Goal: Task Accomplishment & Management: Complete application form

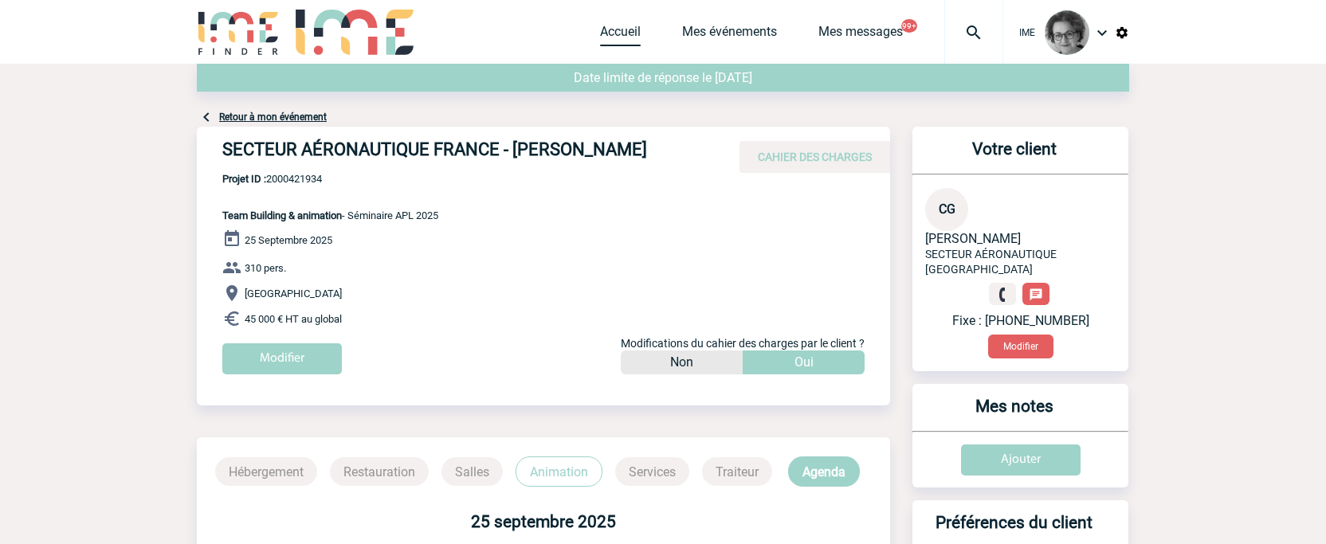
click at [607, 24] on link "Accueil" at bounding box center [620, 35] width 41 height 22
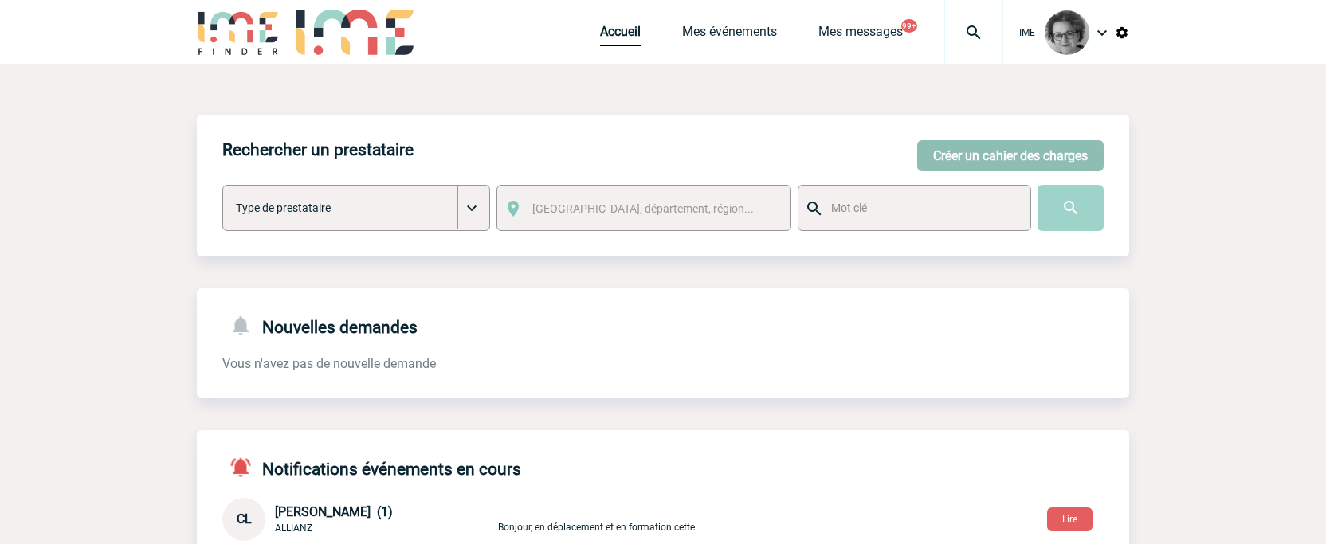
click at [1046, 158] on button "Créer un cahier des charges" at bounding box center [1010, 155] width 186 height 31
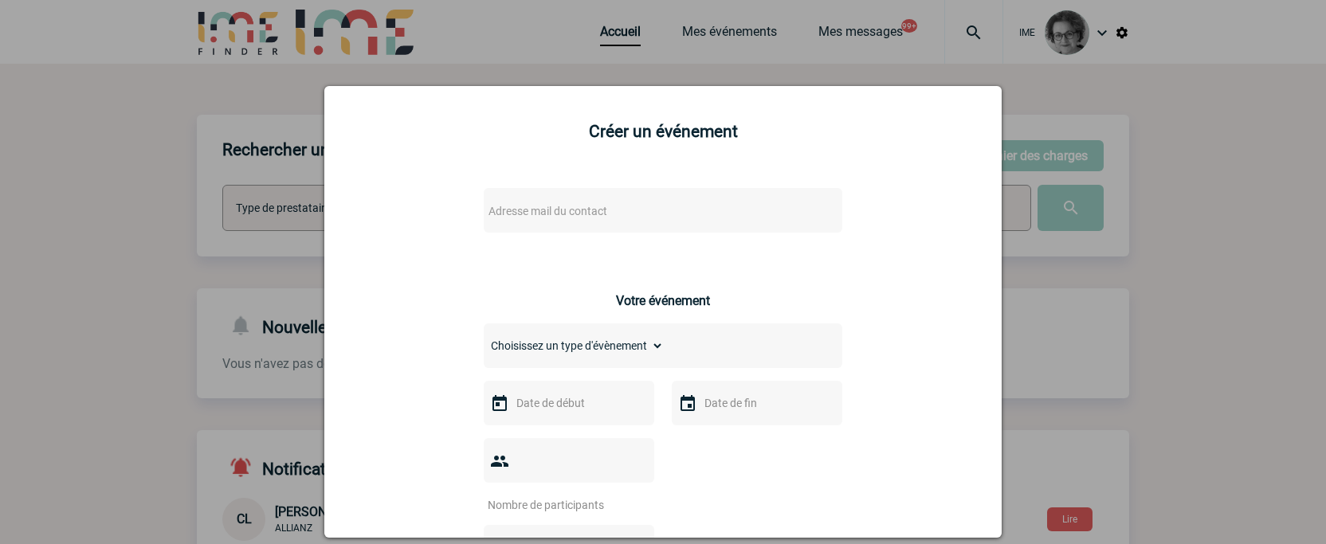
click at [640, 210] on span "Adresse mail du contact" at bounding box center [621, 211] width 279 height 22
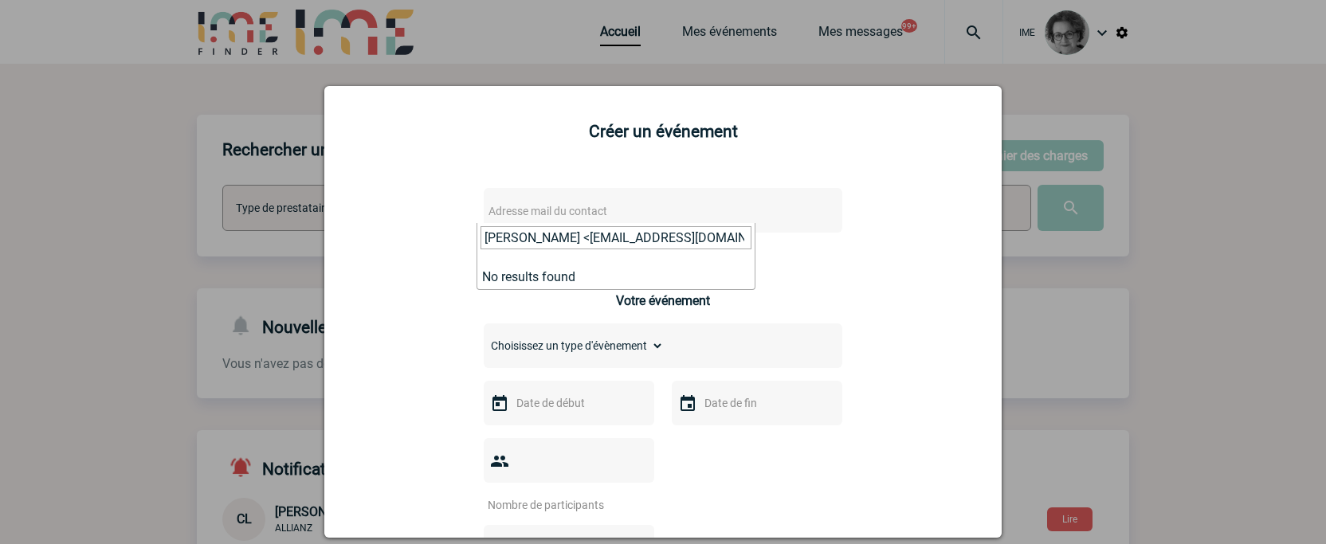
drag, startPoint x: 563, startPoint y: 240, endPoint x: 335, endPoint y: 213, distance: 229.5
click at [335, 213] on body "IME Accueil Mes événements" at bounding box center [663, 519] width 1326 height 1038
click at [675, 232] on input "[EMAIL_ADDRESS][DOMAIN_NAME]>" at bounding box center [616, 237] width 271 height 23
type input "[EMAIL_ADDRESS][DOMAIN_NAME]"
click at [532, 59] on div at bounding box center [663, 272] width 1326 height 544
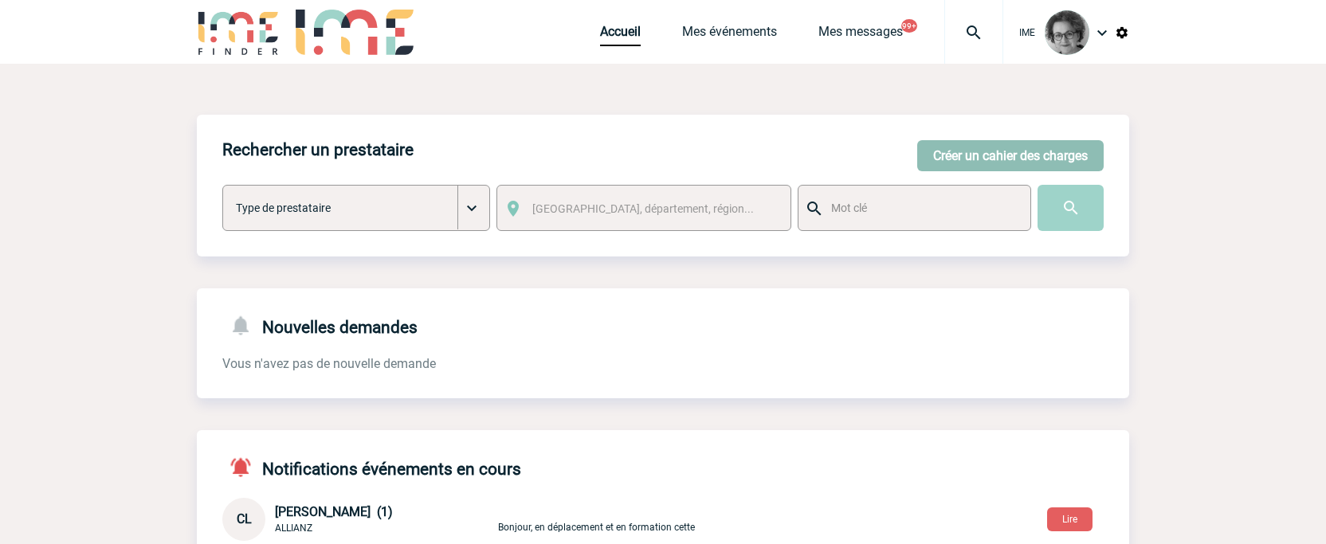
click at [1020, 147] on button "Créer un cahier des charges" at bounding box center [1010, 155] width 186 height 31
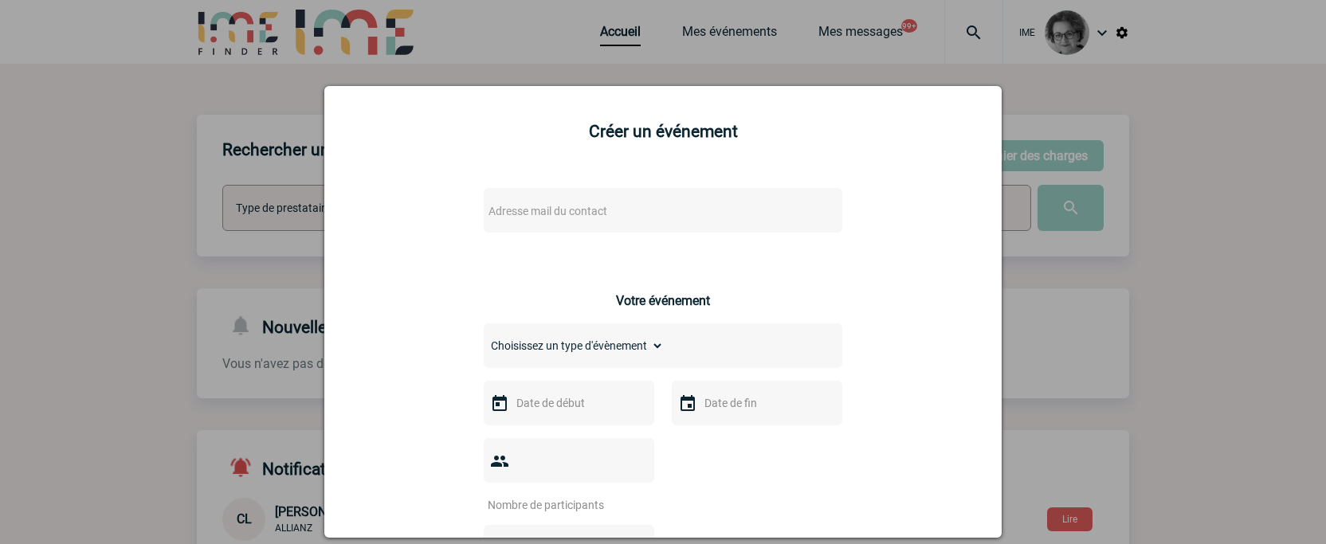
click at [671, 212] on span "Adresse mail du contact" at bounding box center [621, 211] width 279 height 22
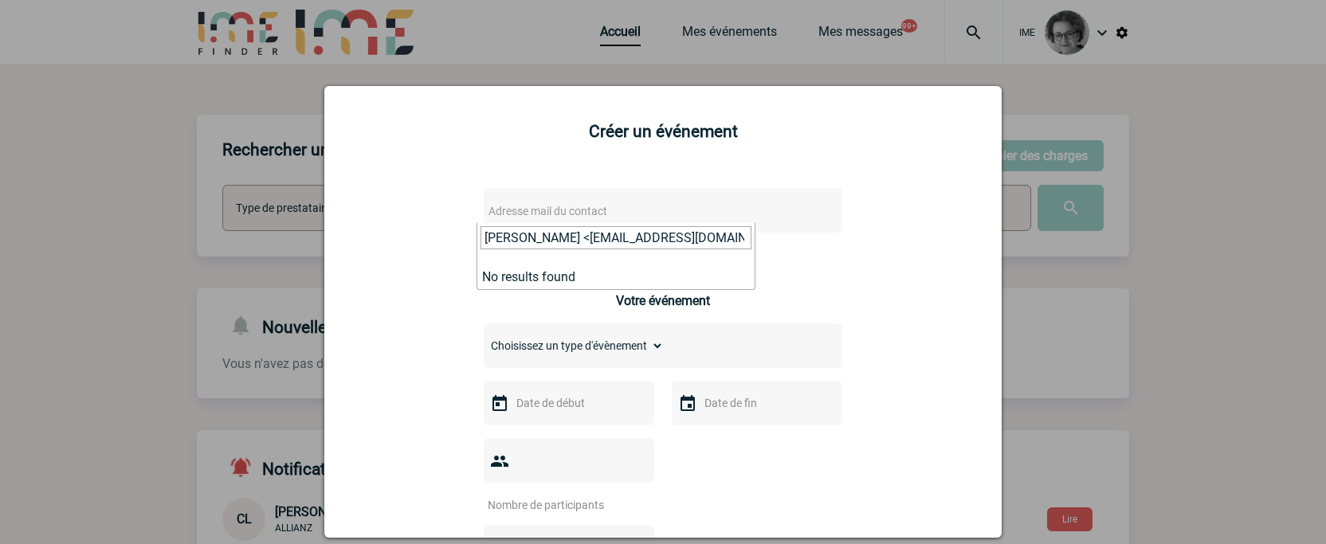
drag, startPoint x: 558, startPoint y: 239, endPoint x: 393, endPoint y: 217, distance: 166.5
click at [393, 217] on body "IME Accueil Mes événements" at bounding box center [663, 519] width 1326 height 1038
click at [700, 242] on input "[EMAIL_ADDRESS][DOMAIN_NAME]>" at bounding box center [616, 237] width 271 height 23
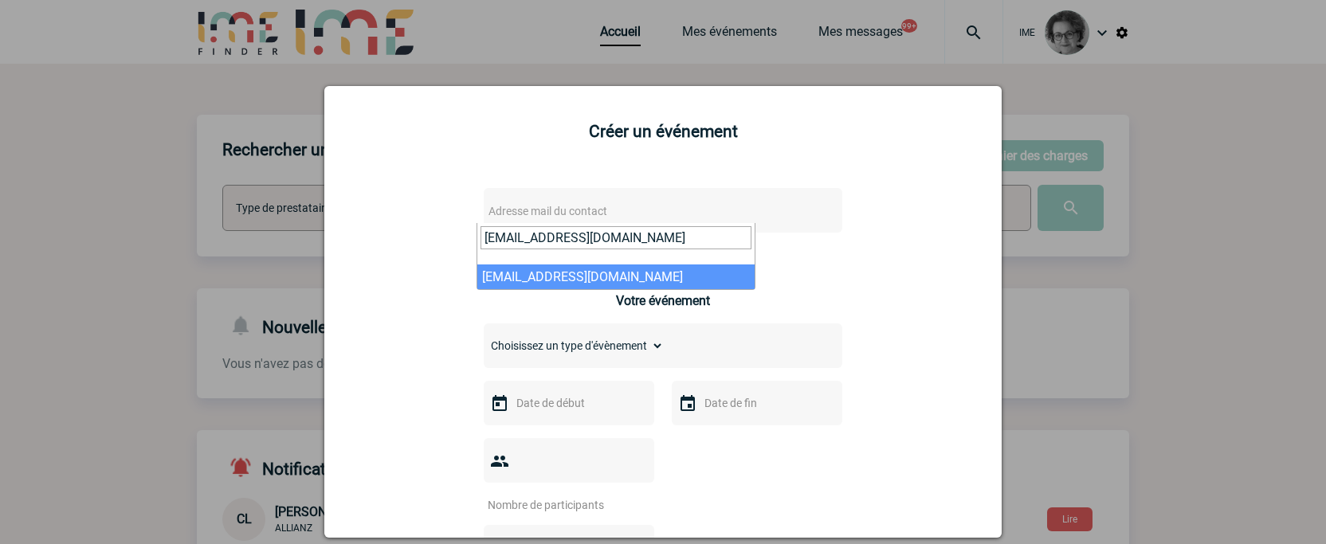
type input "[EMAIL_ADDRESS][DOMAIN_NAME]"
select select "132846"
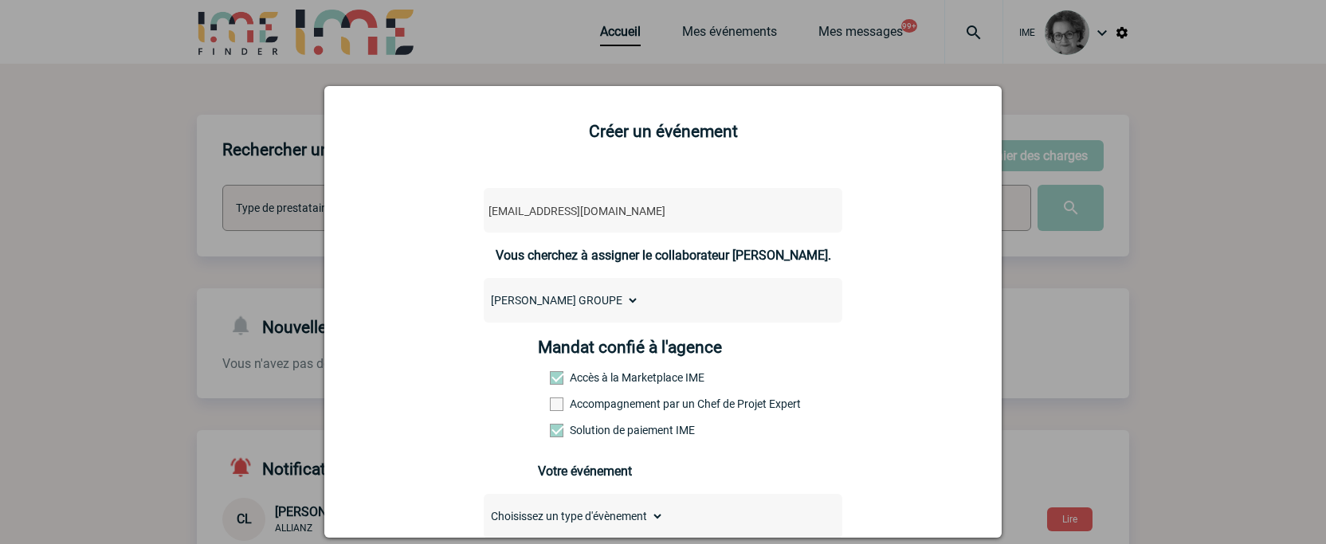
click at [615, 407] on label "Accompagnement par un Chef de Projet Expert" at bounding box center [585, 404] width 70 height 13
click at [0, 0] on input "Accompagnement par un Chef de Projet Expert" at bounding box center [0, 0] width 0 height 0
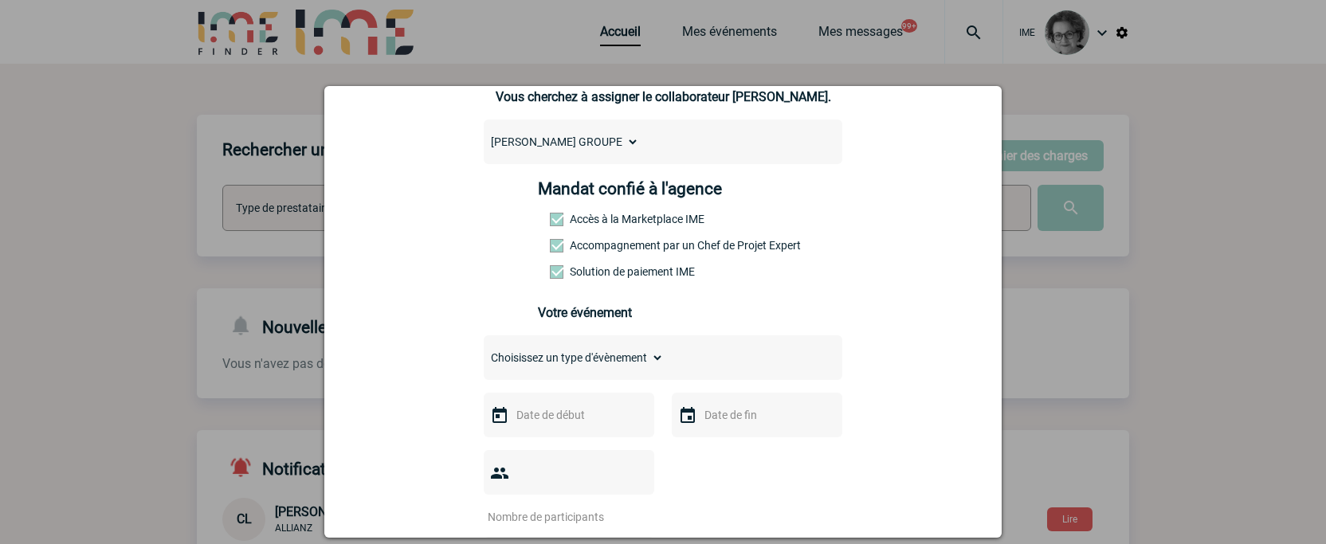
scroll to position [159, 0]
click at [625, 358] on select "Choisissez un type d'évènement Séminaire avec nuitée Séminaire sans nuitée Repa…" at bounding box center [574, 357] width 180 height 22
select select "1"
click at [484, 350] on select "Choisissez un type d'évènement Séminaire avec nuitée Séminaire sans nuitée Repa…" at bounding box center [574, 357] width 180 height 22
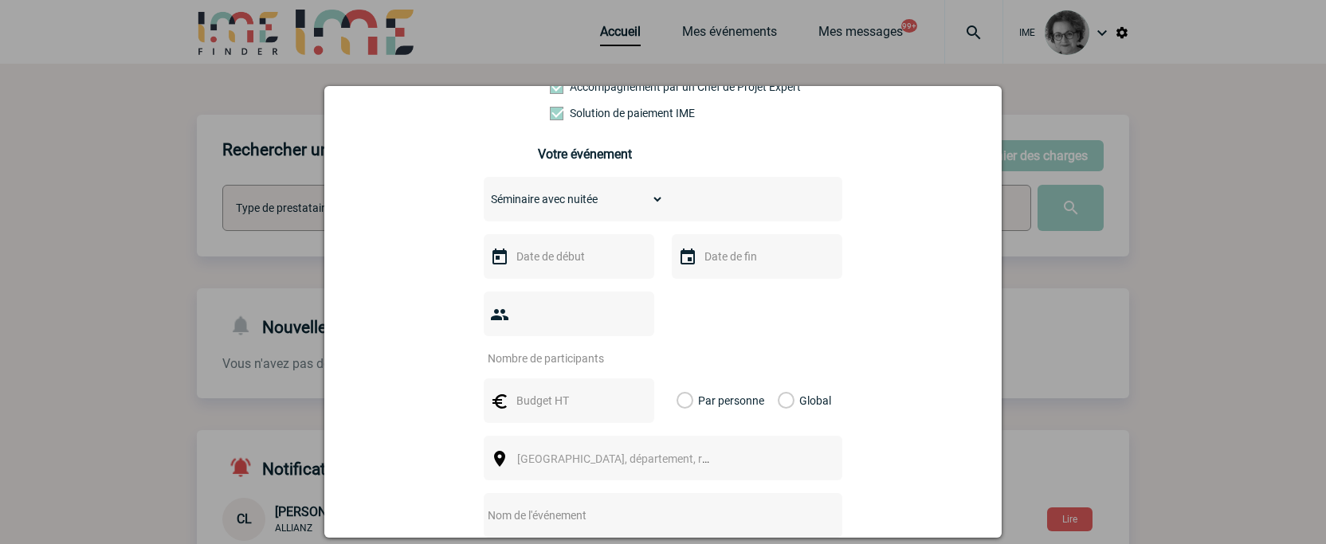
scroll to position [319, 0]
click at [577, 258] on input "text" at bounding box center [567, 255] width 110 height 21
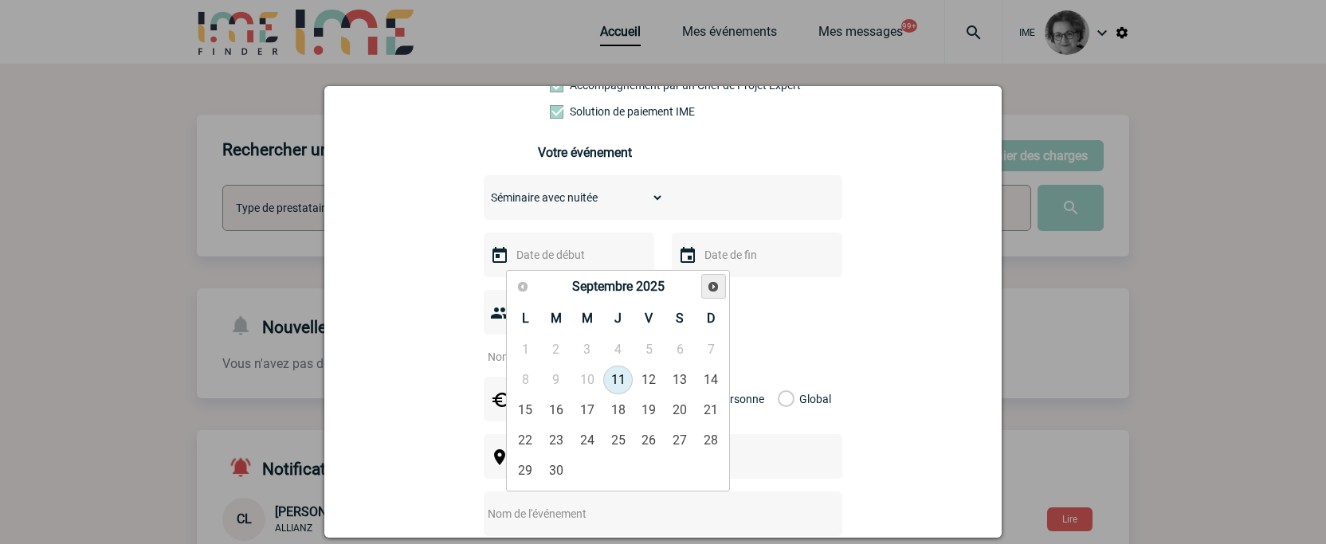
click at [708, 288] on span "Suivant" at bounding box center [713, 287] width 13 height 13
click at [515, 286] on link "Précédent" at bounding box center [523, 286] width 25 height 25
click at [552, 465] on link "28" at bounding box center [556, 471] width 29 height 29
type input "[DATE]"
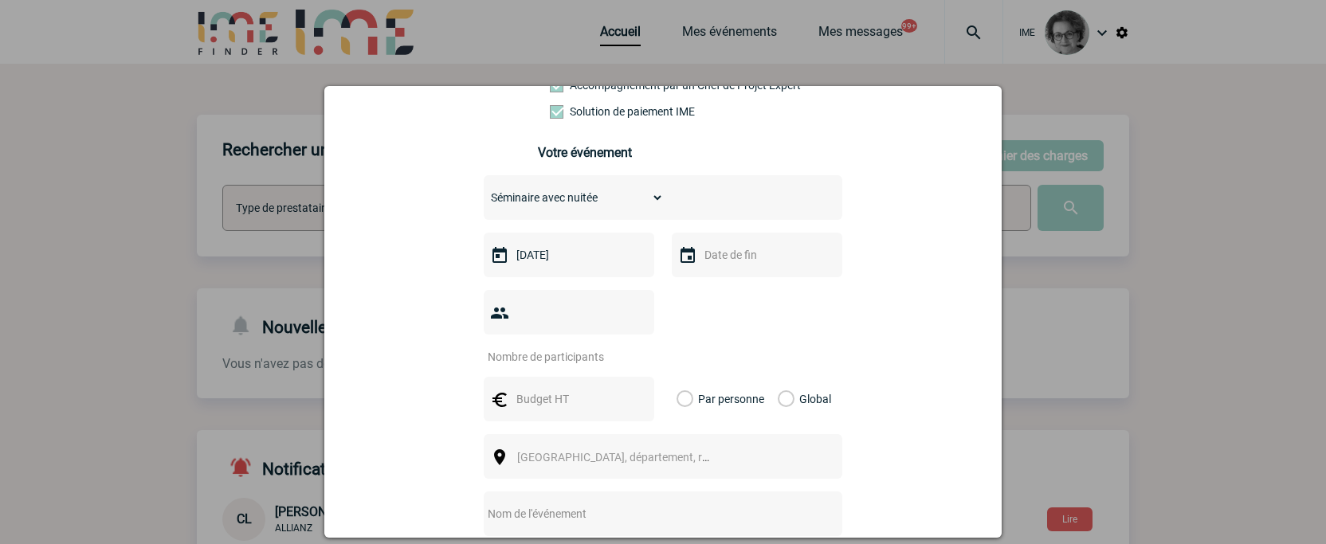
click at [759, 263] on input "text" at bounding box center [756, 255] width 110 height 21
click at [804, 467] on link "30" at bounding box center [805, 471] width 29 height 29
type input "[DATE]"
click at [552, 328] on div at bounding box center [569, 312] width 171 height 45
drag, startPoint x: 596, startPoint y: 300, endPoint x: 588, endPoint y: 323, distance: 24.4
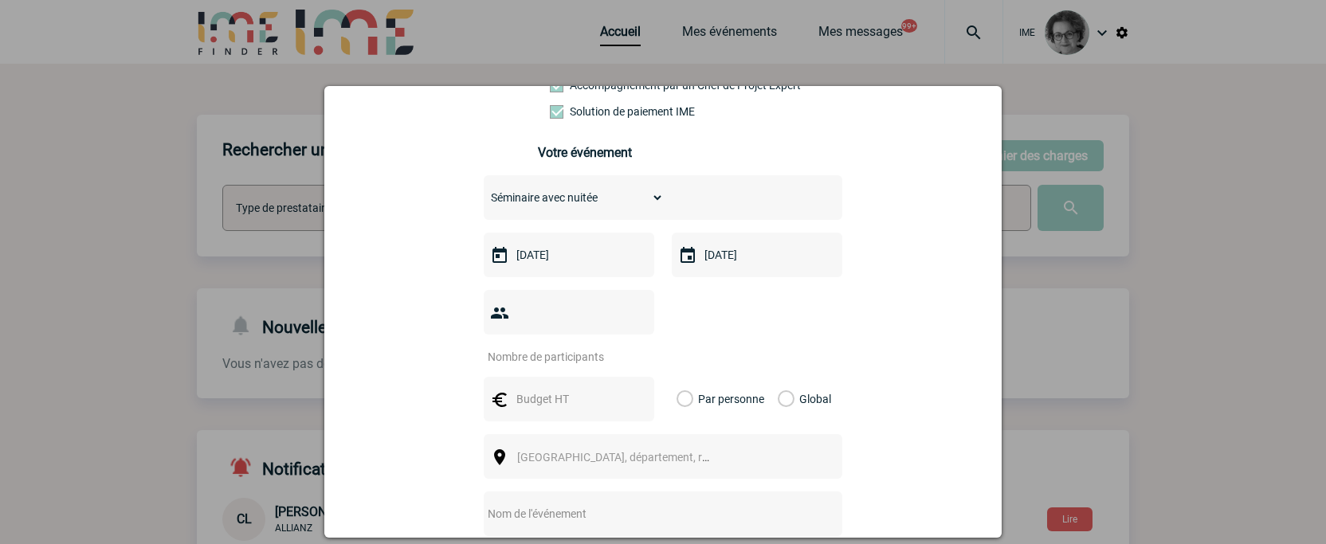
click at [591, 309] on div at bounding box center [569, 312] width 171 height 45
click at [589, 347] on input "number" at bounding box center [559, 357] width 150 height 21
type input "23"
click at [553, 389] on input "text" at bounding box center [567, 399] width 110 height 21
type input "8000"
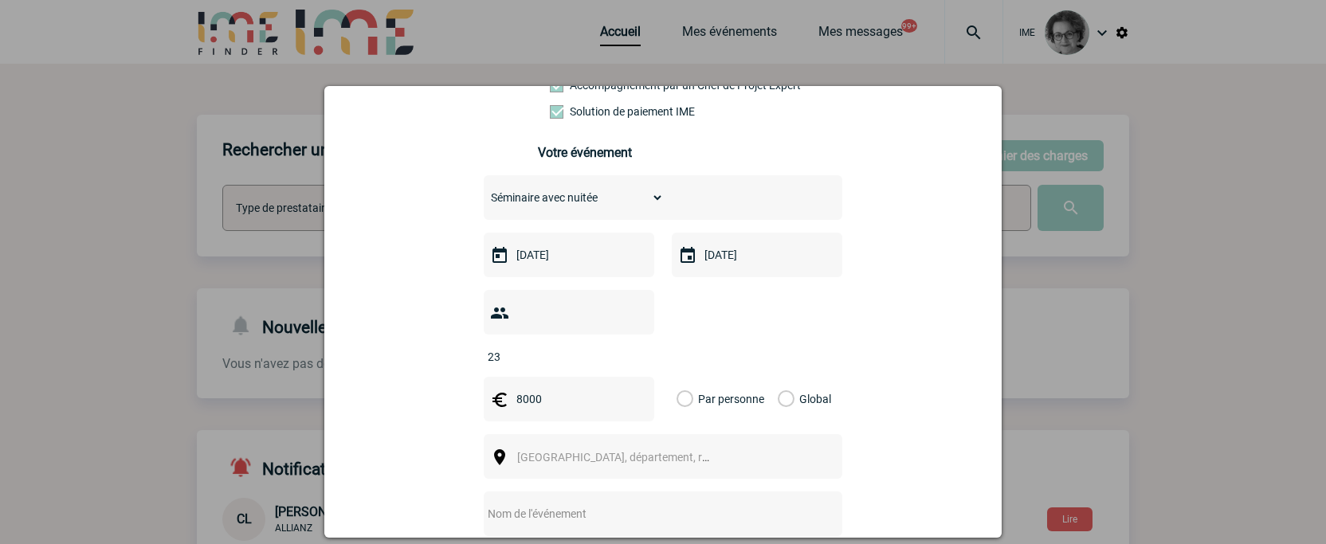
click at [779, 377] on label "Global" at bounding box center [783, 399] width 10 height 45
click at [0, 0] on input "Global" at bounding box center [0, 0] width 0 height 0
click at [719, 446] on span "[GEOGRAPHIC_DATA], département, région..." at bounding box center [620, 457] width 219 height 22
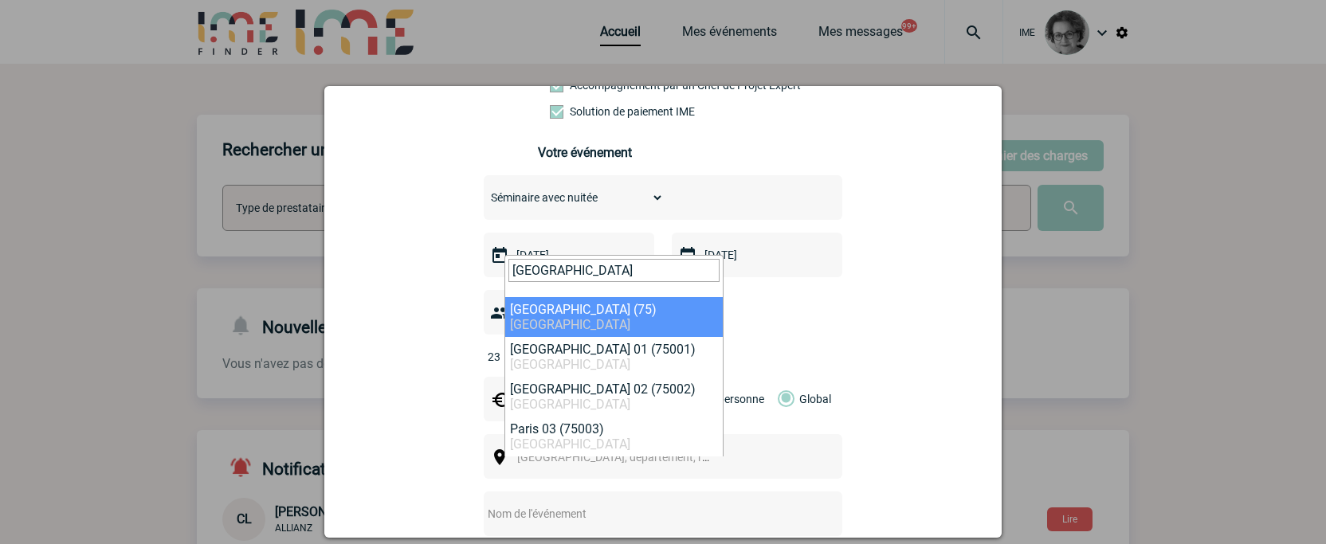
type input "[GEOGRAPHIC_DATA]"
select select "3"
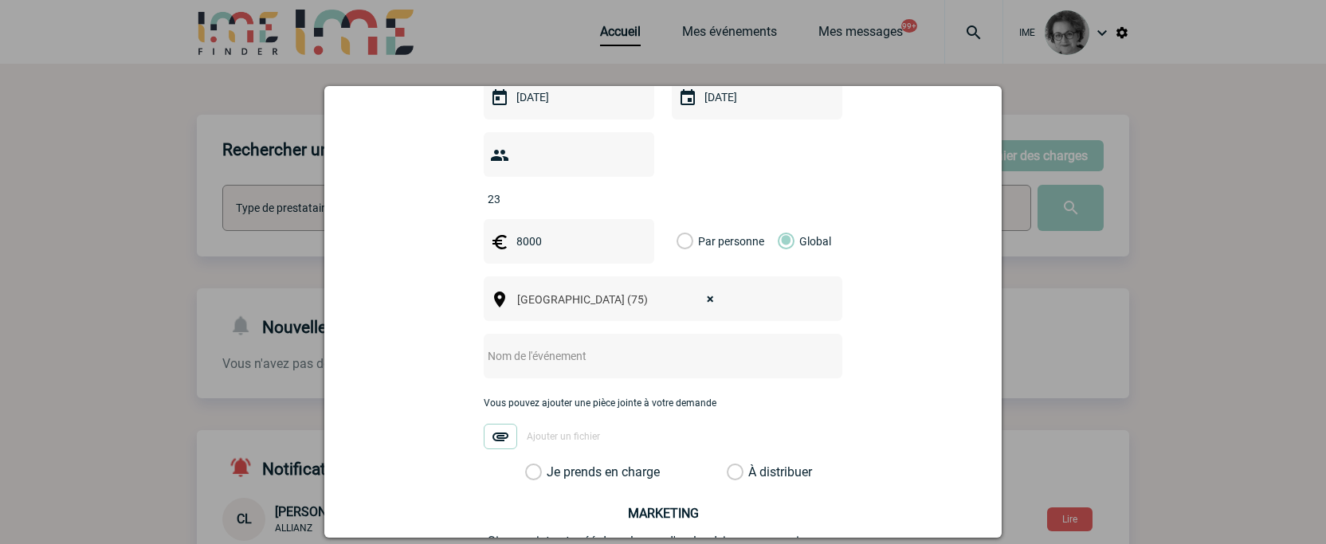
scroll to position [478, 0]
click at [618, 344] on input "text" at bounding box center [642, 354] width 316 height 21
type input "Séminaire RH"
click at [552, 463] on label "Je prends en charge" at bounding box center [538, 471] width 27 height 16
click at [0, 0] on input "Je prends en charge" at bounding box center [0, 0] width 0 height 0
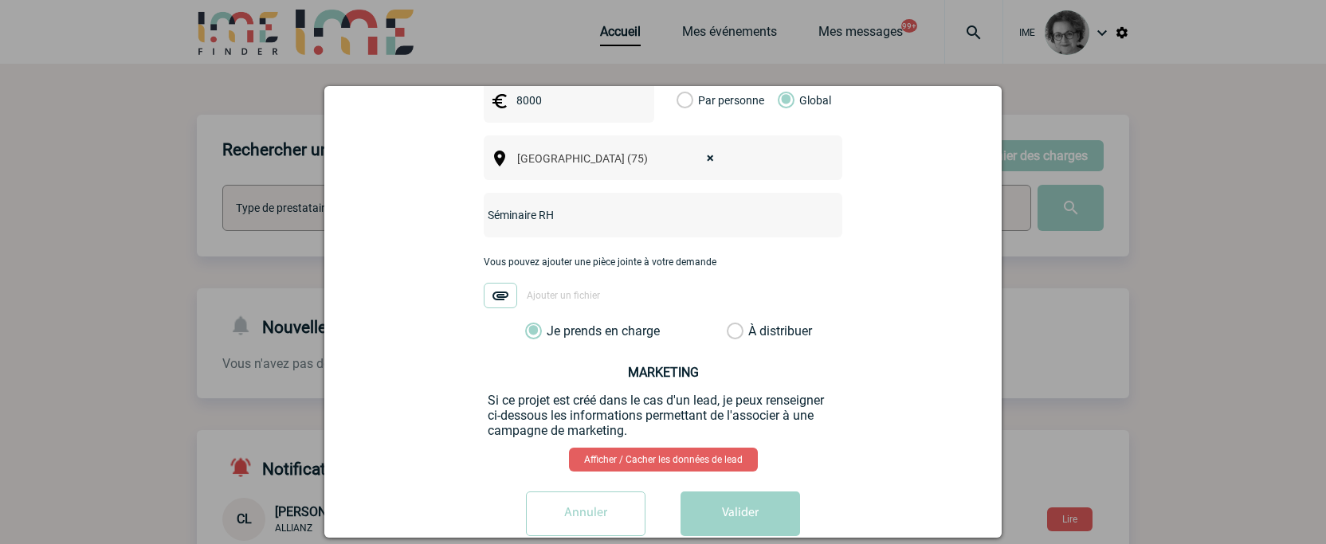
scroll to position [626, 0]
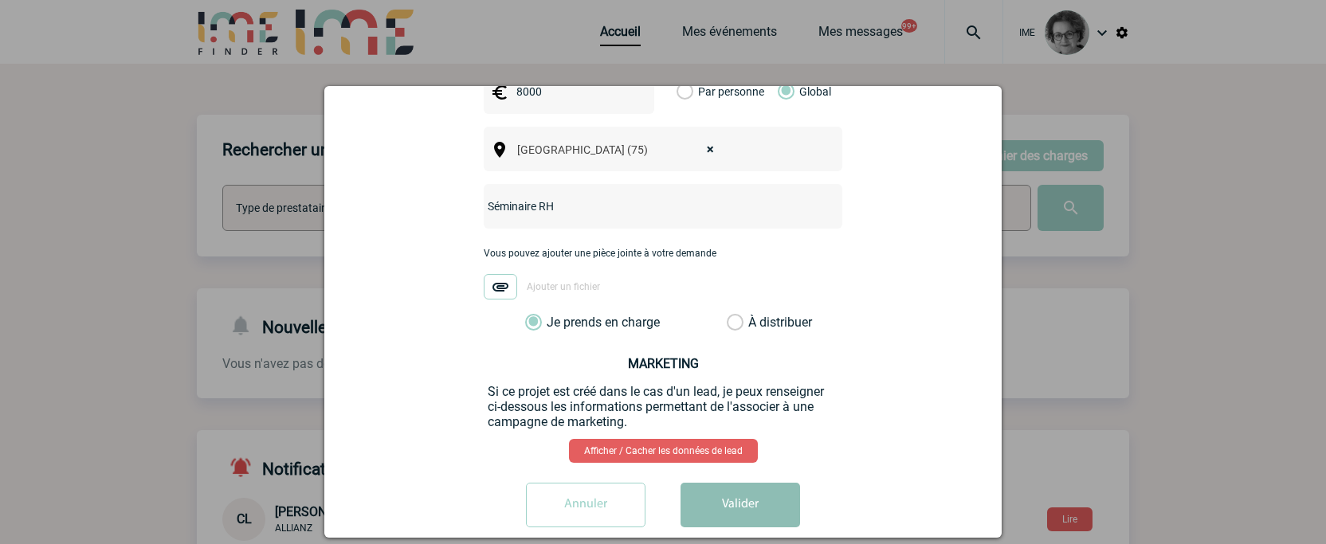
click at [732, 485] on button "Valider" at bounding box center [741, 505] width 120 height 45
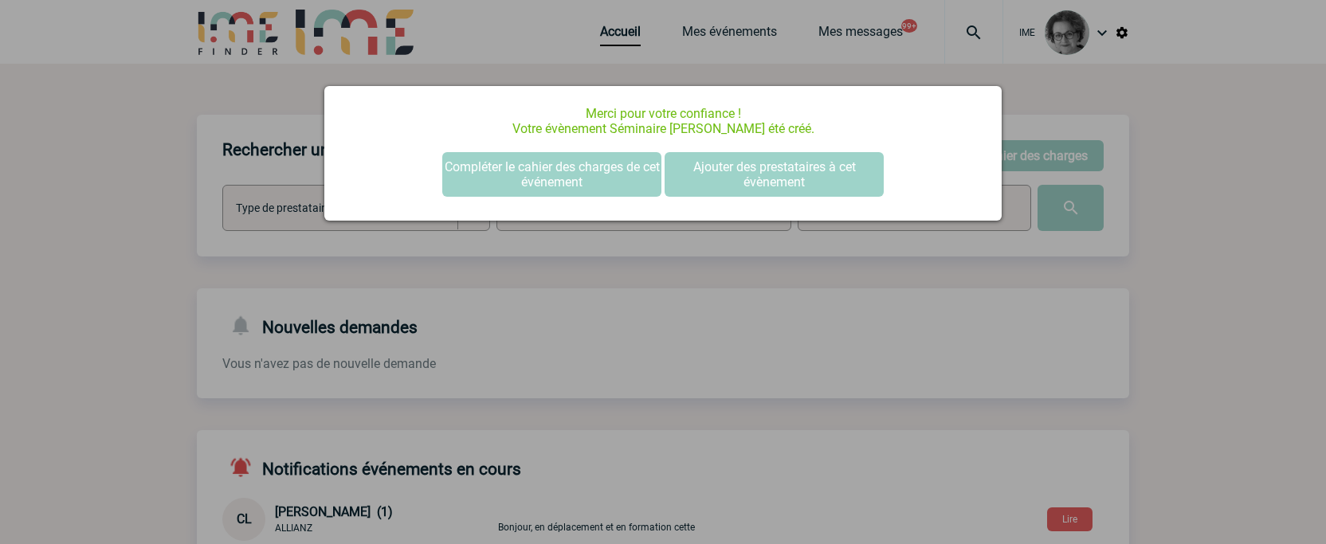
scroll to position [0, 0]
click at [786, 183] on button "Ajouter des prestataires à cet évènement" at bounding box center [774, 174] width 219 height 45
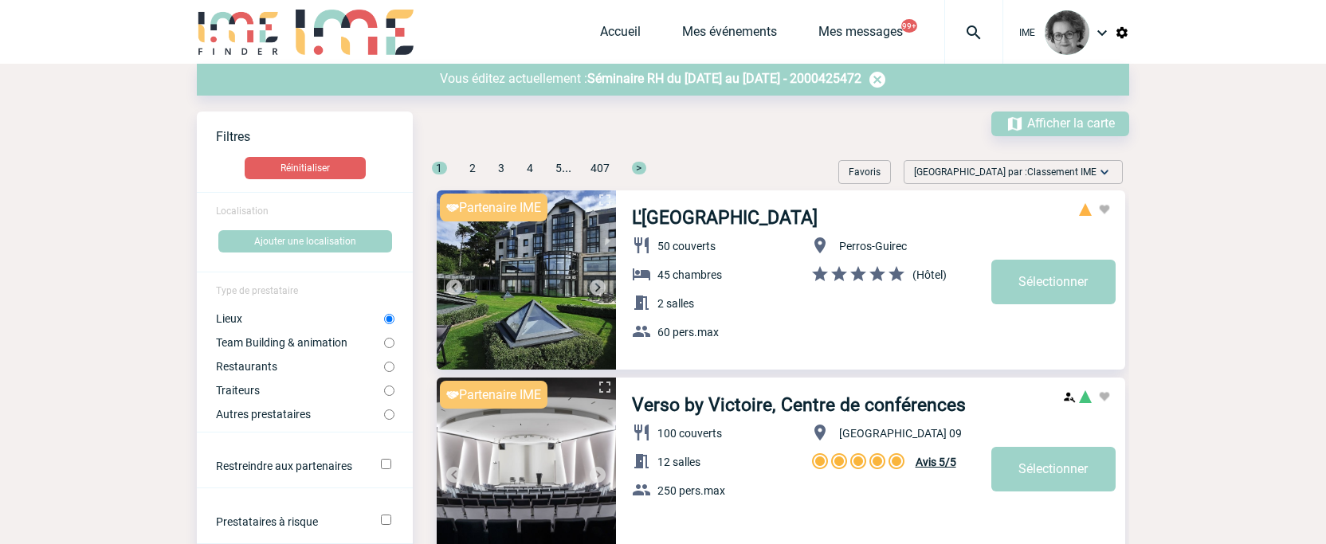
click at [602, 79] on span "Séminaire RH du [DATE] au [DATE] - 2000425472" at bounding box center [724, 78] width 274 height 15
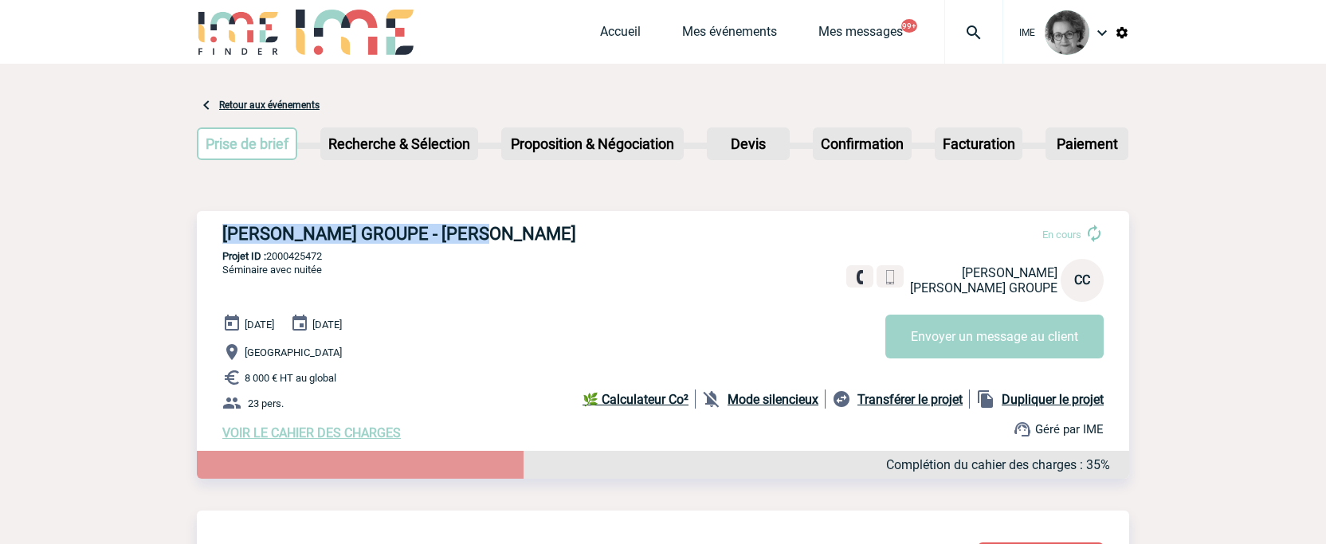
drag, startPoint x: 221, startPoint y: 234, endPoint x: 486, endPoint y: 240, distance: 265.5
click at [486, 240] on div "BRADY GROUPE - Coline CAUCHE En cours Coline CAUCHE BRADY GROUPE CC Envoyer un …" at bounding box center [663, 332] width 932 height 242
copy h3 "BRADY GROUPE - Coline CAUCHE"
click at [579, 314] on div "BRADY GROUPE - Coline CAUCHE En cours Coline CAUCHE BRADY GROUPE CC Envoyer un …" at bounding box center [663, 332] width 932 height 242
drag, startPoint x: 335, startPoint y: 254, endPoint x: 270, endPoint y: 261, distance: 64.9
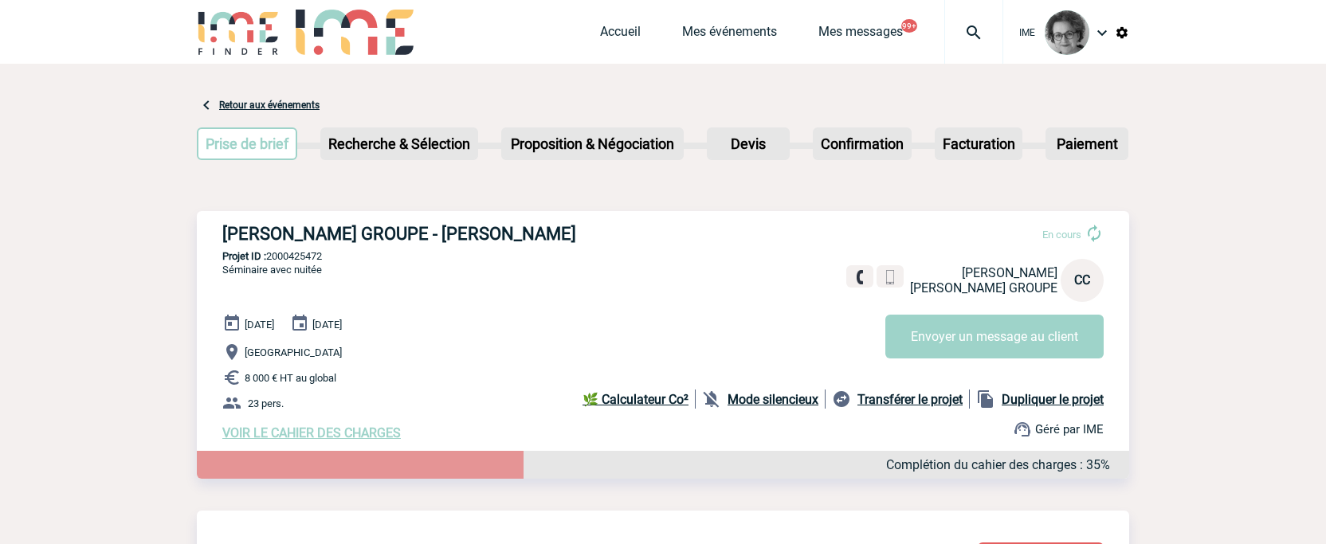
click at [270, 261] on p "Projet ID : 2000425472" at bounding box center [663, 256] width 932 height 12
copy p "2000425472"
